Goal: Information Seeking & Learning: Understand process/instructions

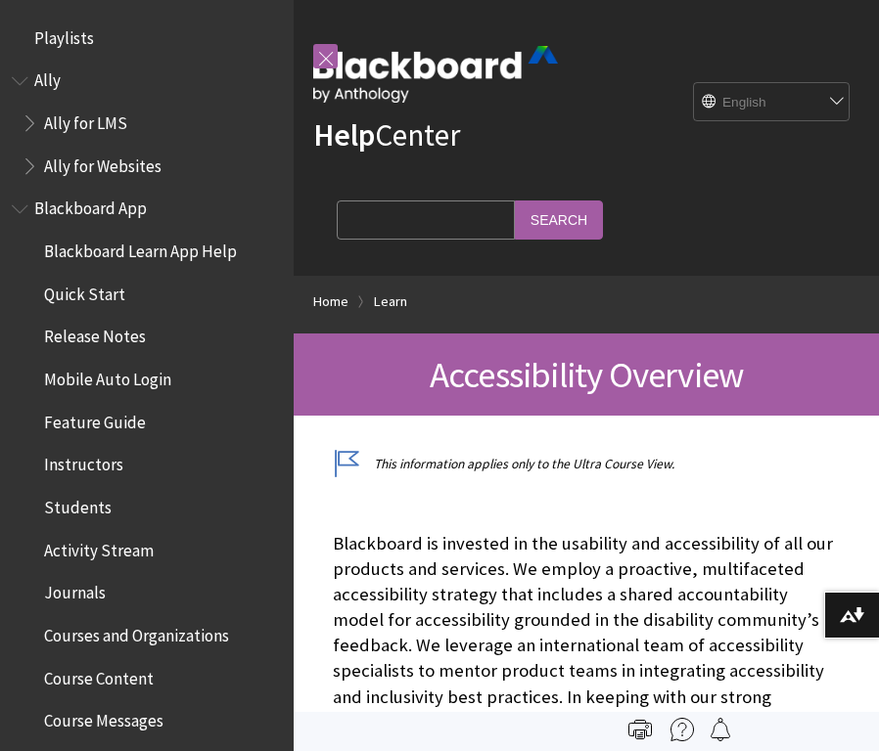
scroll to position [1700, 0]
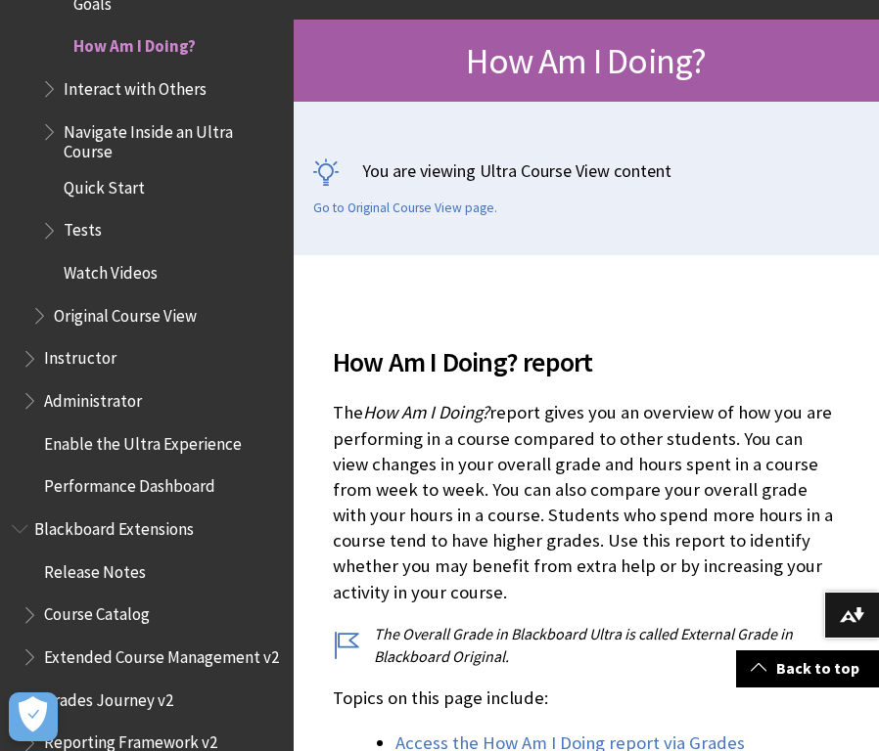
scroll to position [316, 0]
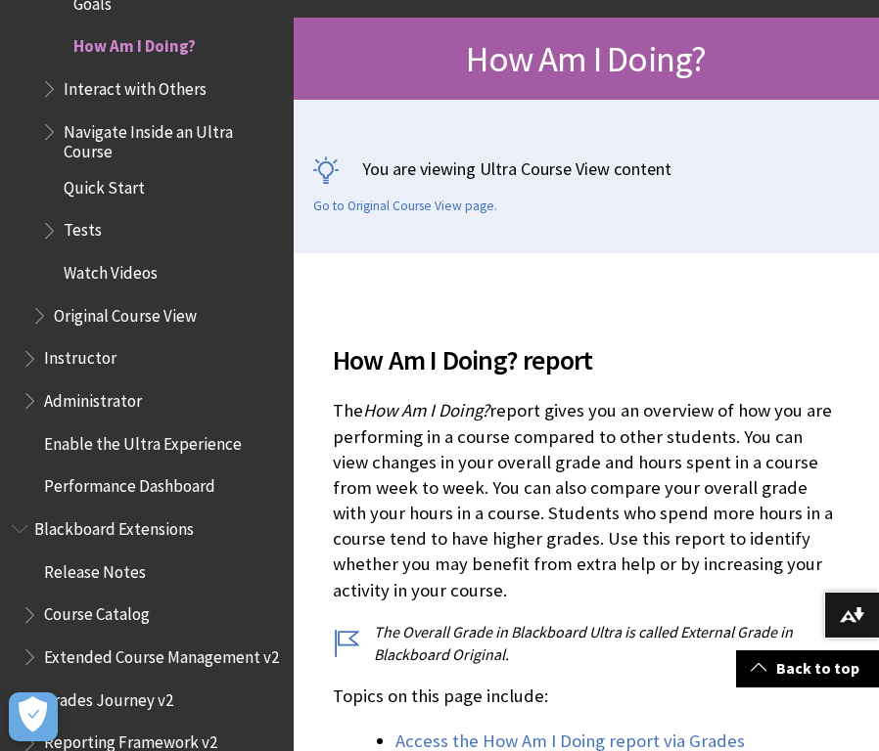
click at [186, 299] on span "Original Course View" at bounding box center [125, 312] width 143 height 26
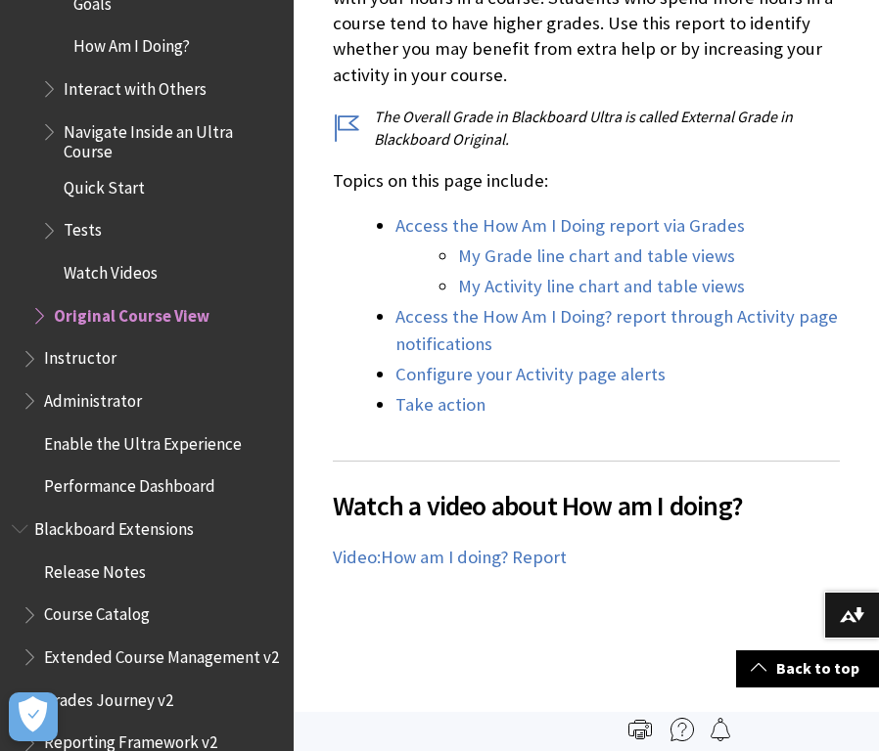
scroll to position [829, 0]
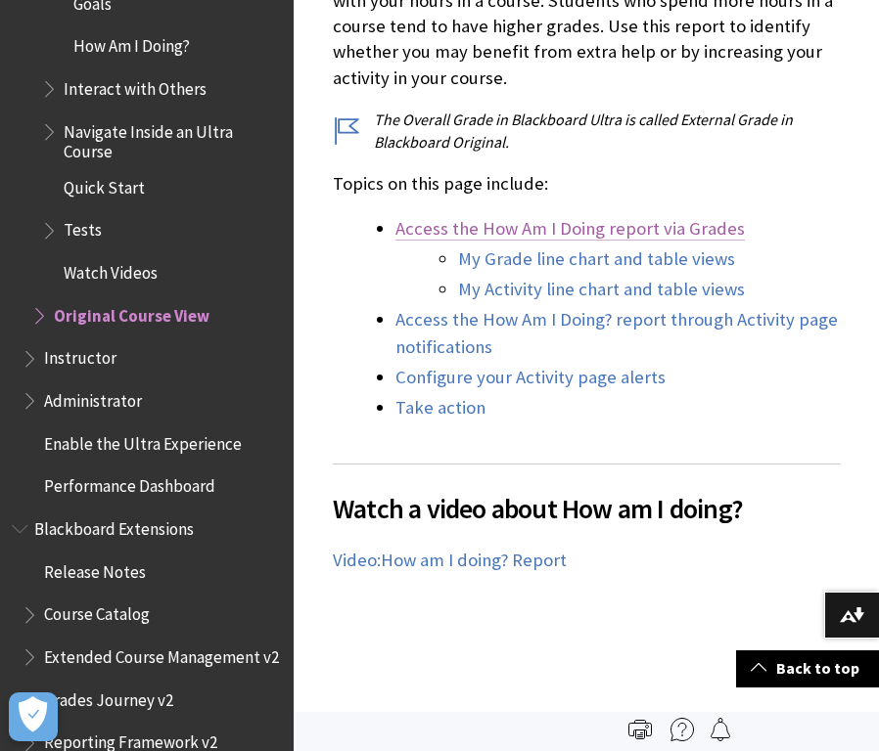
click at [701, 225] on link "Access the How Am I Doing report via Grades" at bounding box center [569, 228] width 349 height 23
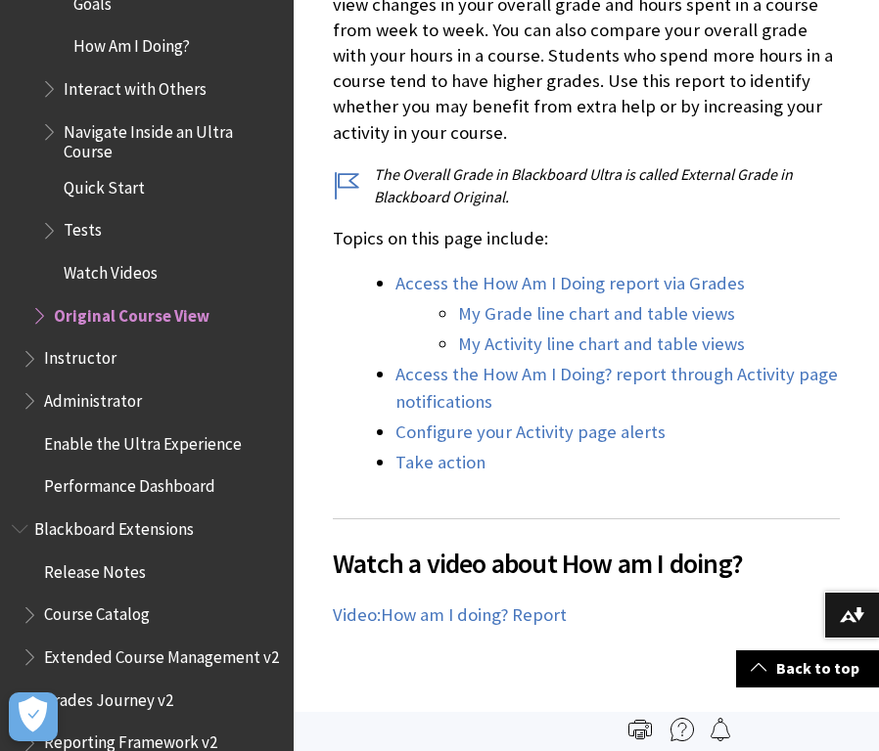
scroll to position [773, 0]
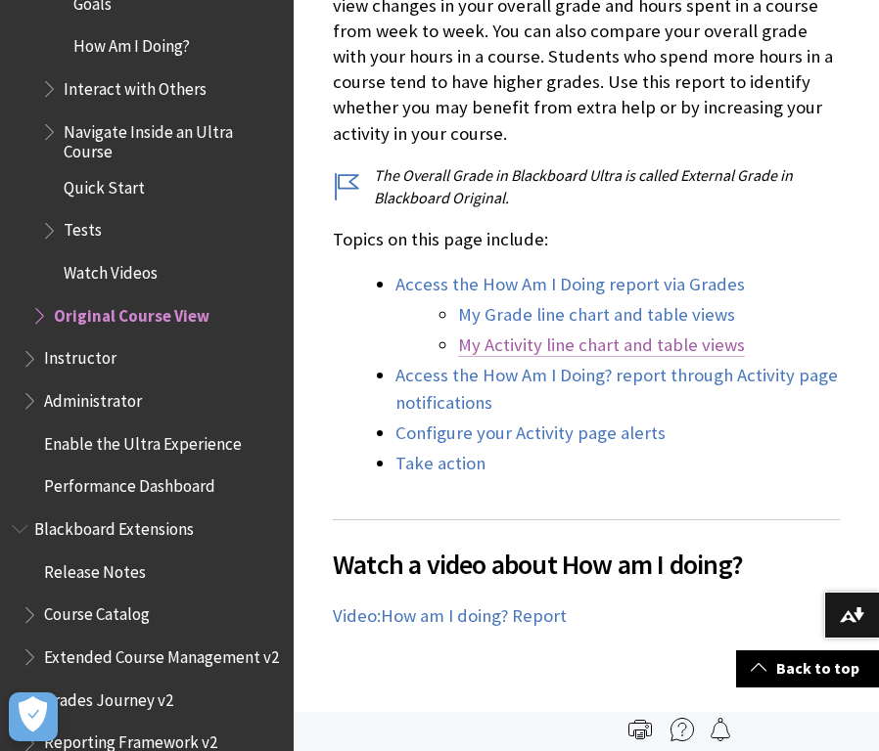
click at [694, 338] on link "My Activity line chart and table views" at bounding box center [601, 345] width 287 height 23
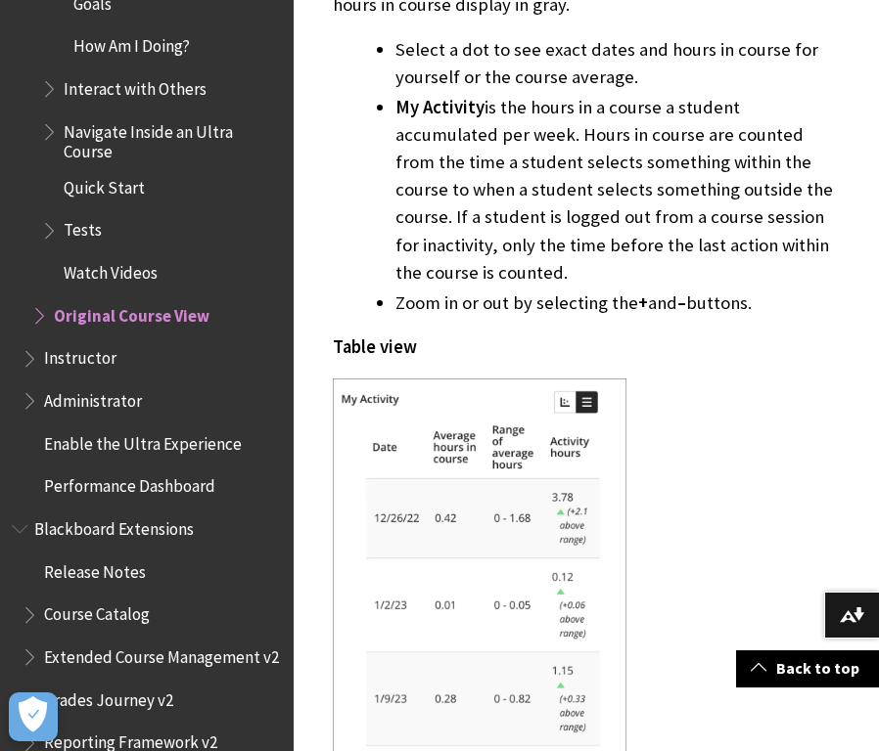
scroll to position [5526, 0]
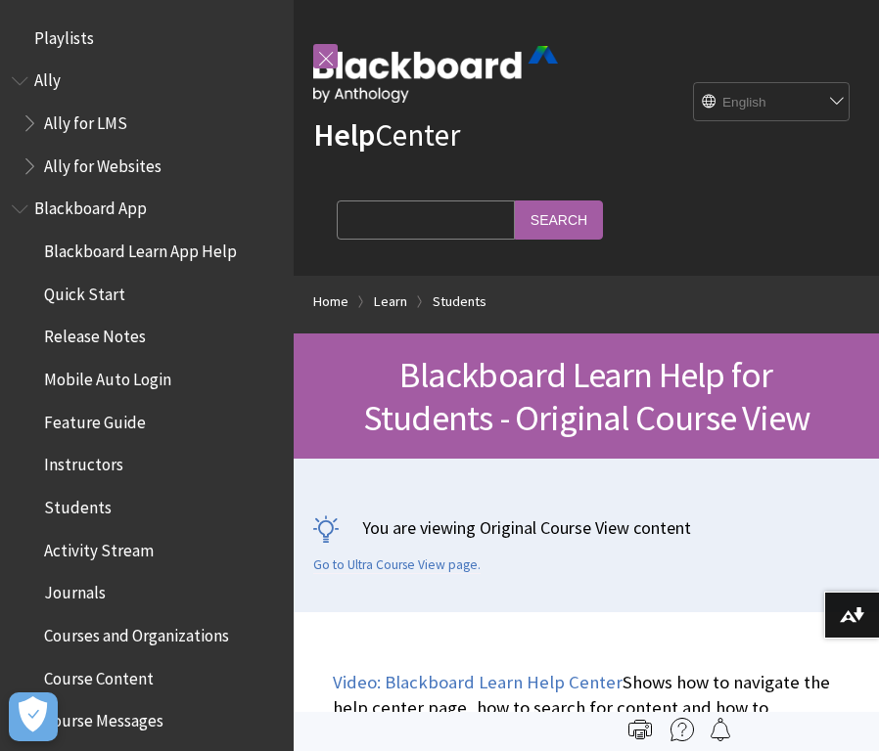
scroll to position [2312, 0]
